Goal: Task Accomplishment & Management: Complete application form

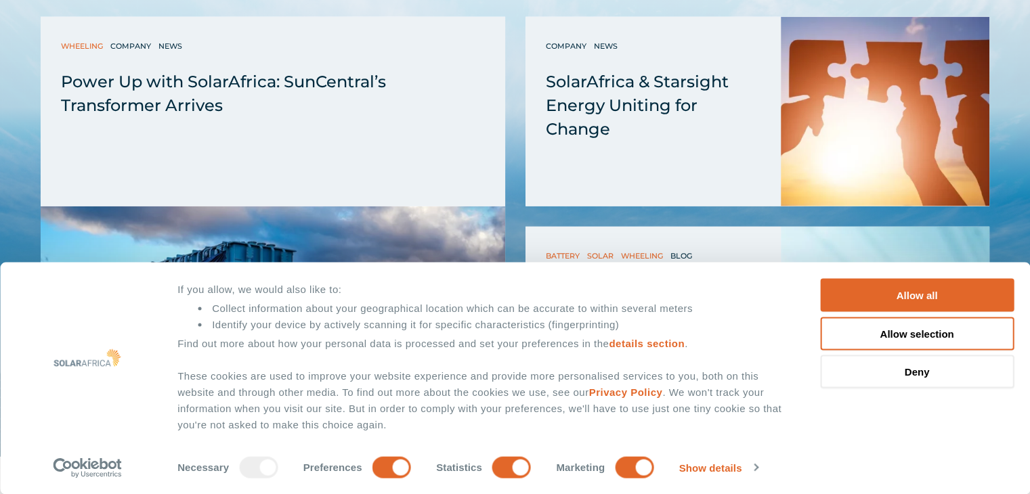
scroll to position [3512, 0]
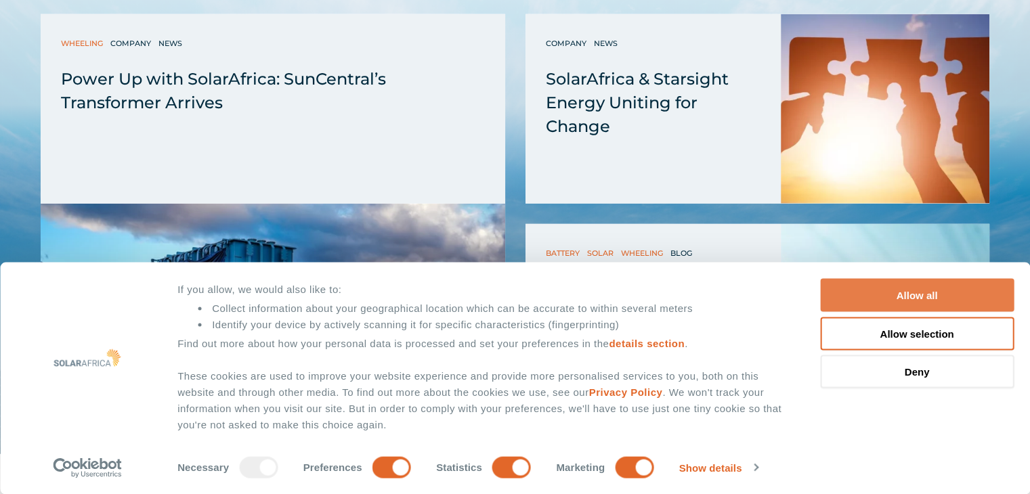
click at [900, 293] on button "Allow all" at bounding box center [917, 295] width 194 height 33
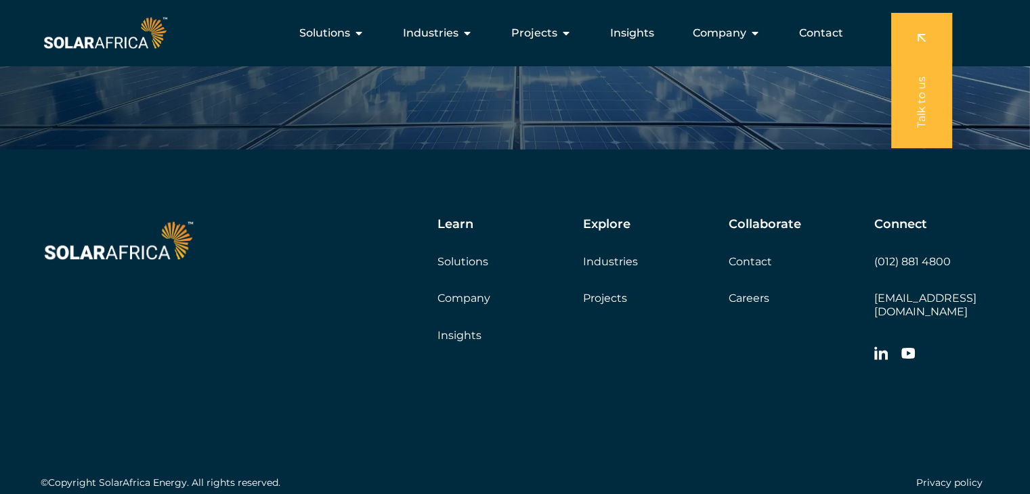
scroll to position [4580, 0]
click at [758, 293] on link "Careers" at bounding box center [749, 299] width 41 height 13
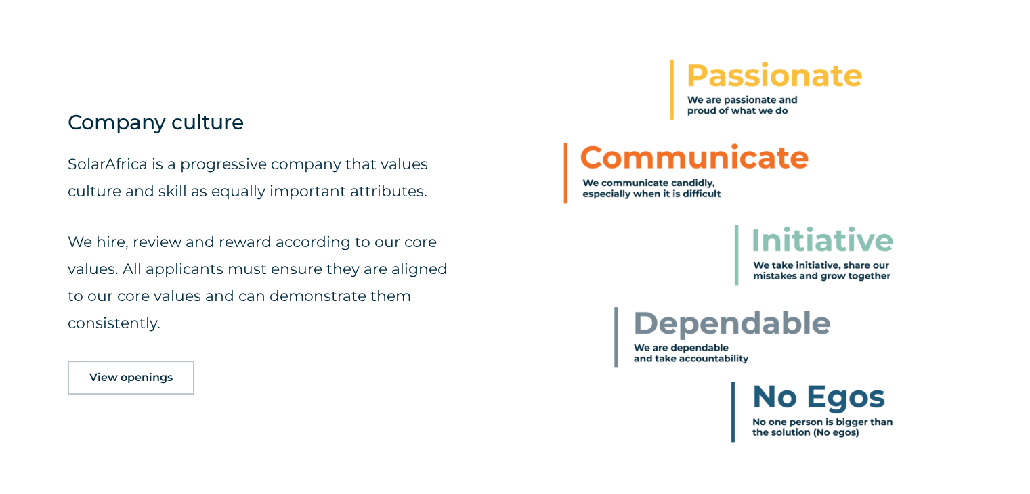
scroll to position [566, 0]
click at [169, 363] on link "View openings" at bounding box center [131, 377] width 127 height 34
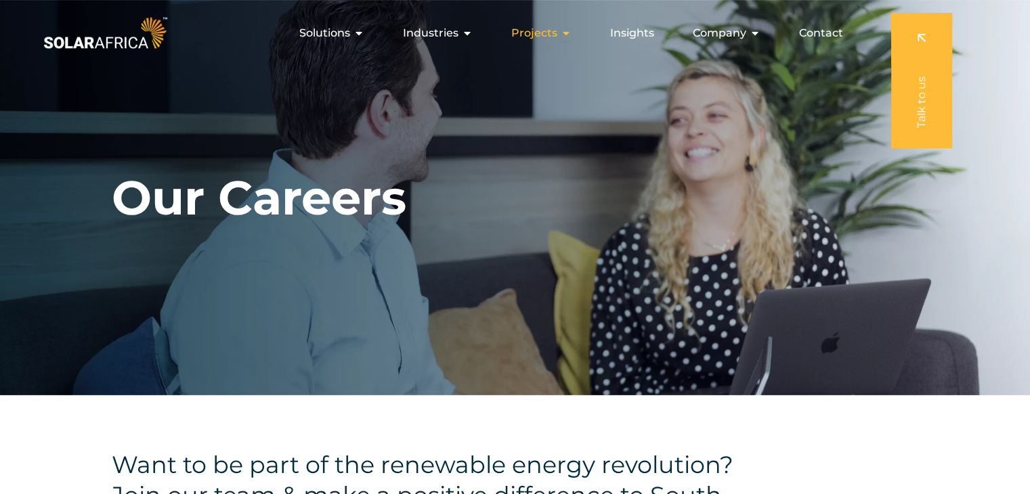
click at [561, 39] on div "Projects Close Projects Open Projects" at bounding box center [541, 33] width 82 height 27
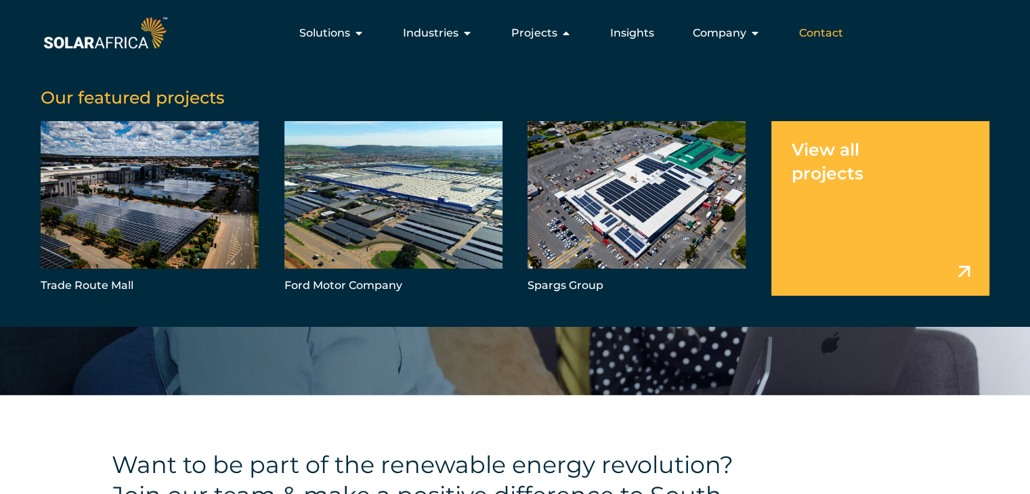
click at [812, 30] on span "Contact" at bounding box center [821, 33] width 44 height 16
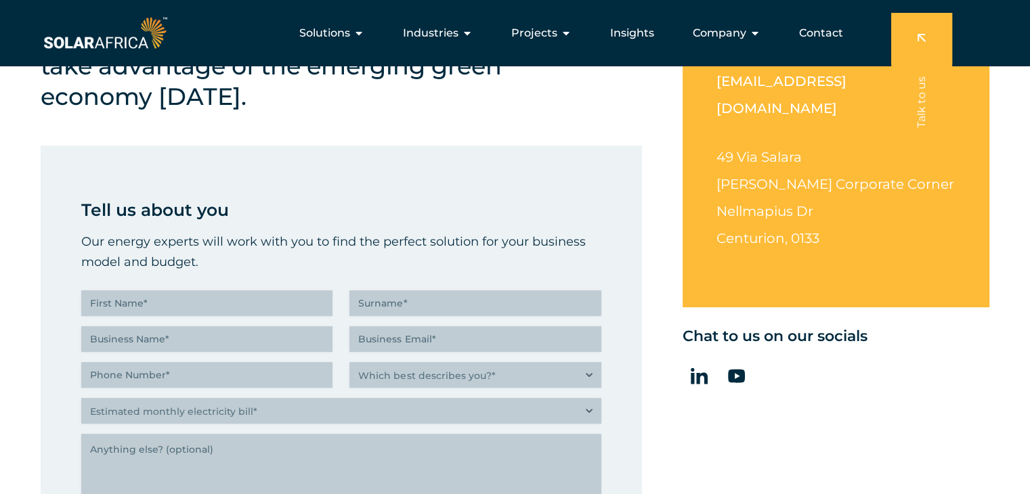
scroll to position [408, 0]
click at [704, 369] on icon at bounding box center [699, 377] width 17 height 16
click at [752, 25] on button "Close Company Open Company" at bounding box center [755, 33] width 11 height 16
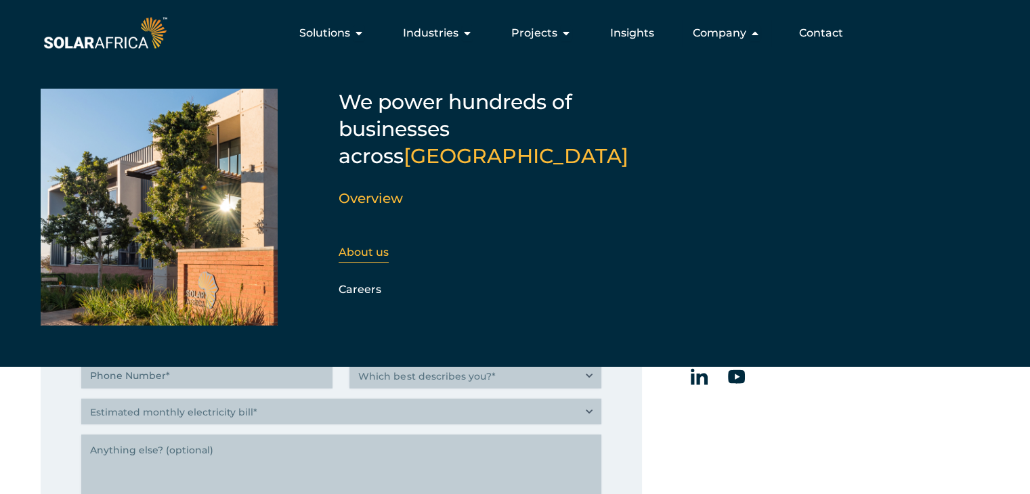
click at [360, 242] on div "About us" at bounding box center [412, 252] width 146 height 20
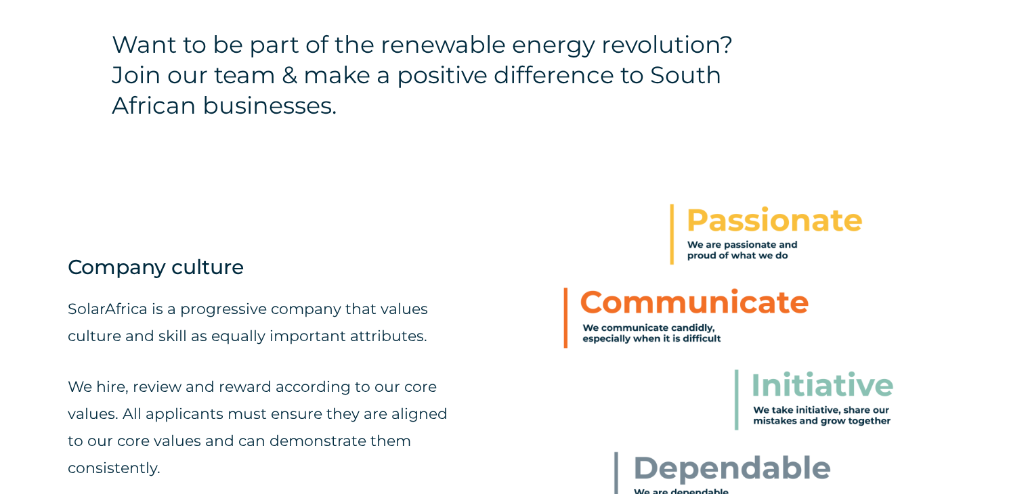
scroll to position [566, 0]
